Goal: Unclear

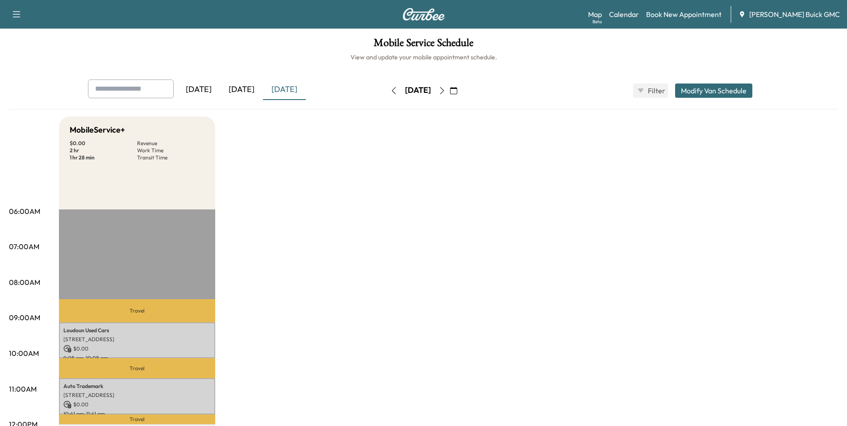
drag, startPoint x: 521, startPoint y: 254, endPoint x: 517, endPoint y: 247, distance: 7.6
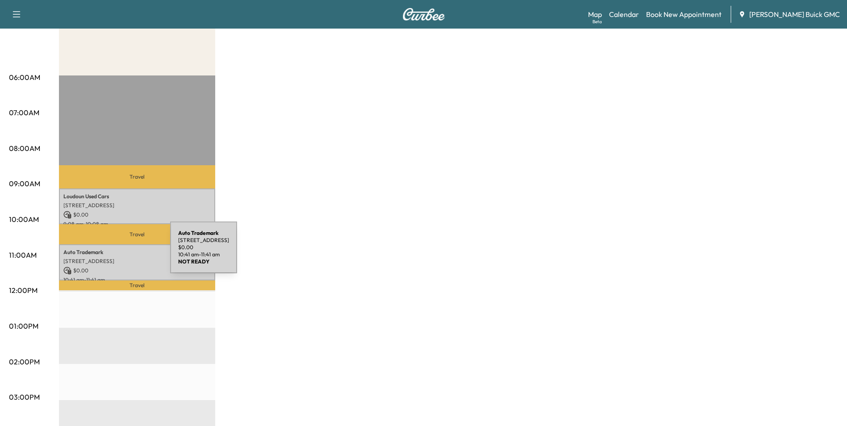
click at [103, 253] on p "Auto Trademark" at bounding box center [136, 252] width 147 height 7
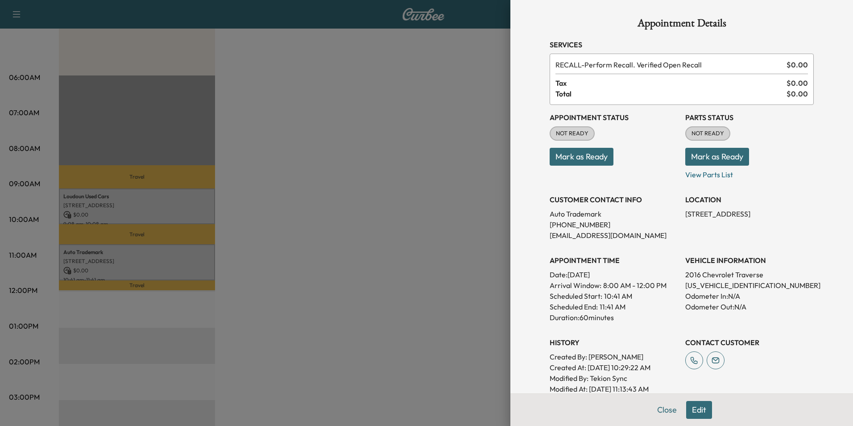
click at [418, 131] on div at bounding box center [426, 213] width 853 height 426
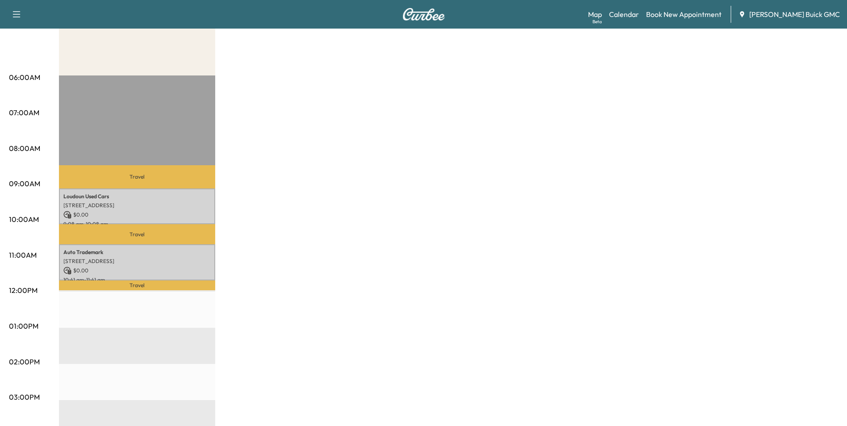
click at [405, 129] on div "MobileService+ $ 0.00 Revenue 2 hr Work Time 1 hr 28 min Transit Time Travel Lo…" at bounding box center [448, 318] width 779 height 670
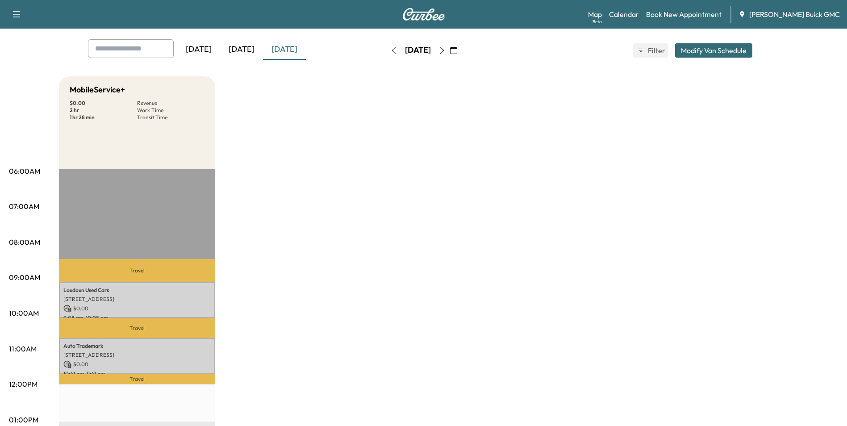
scroll to position [0, 0]
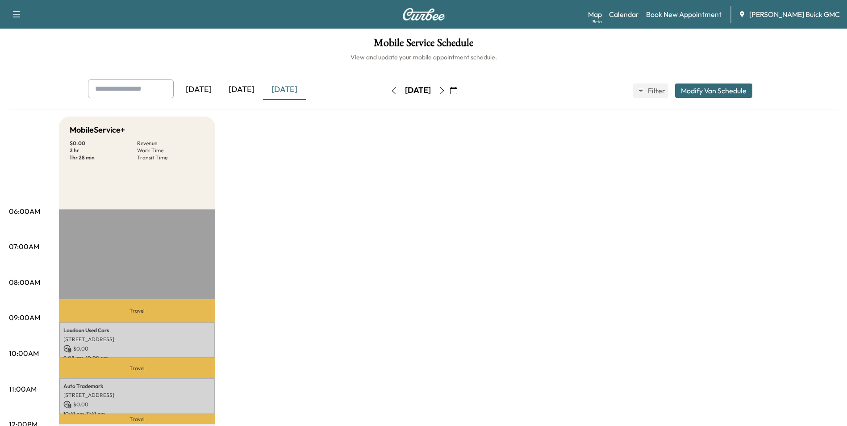
drag, startPoint x: 649, startPoint y: 171, endPoint x: 624, endPoint y: 169, distance: 24.7
